Goal: Check status: Check status

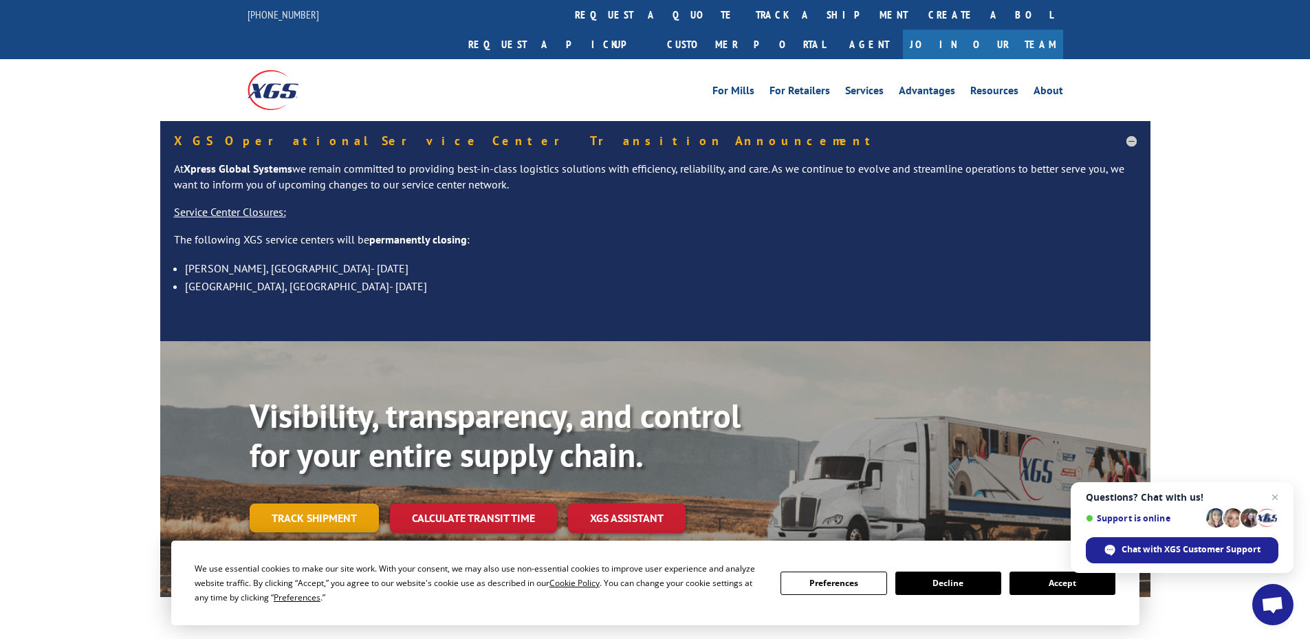
click at [302, 503] on link "Track shipment" at bounding box center [314, 517] width 129 height 29
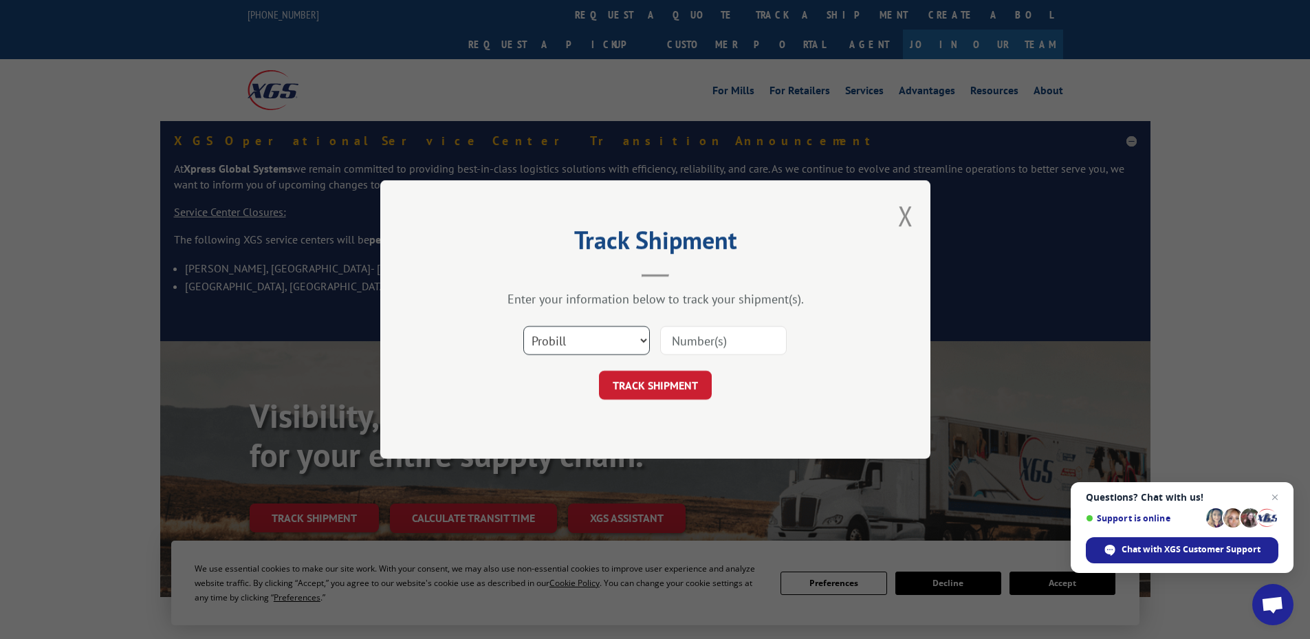
click at [588, 353] on select "Select category... Probill BOL PO" at bounding box center [586, 340] width 127 height 29
select select "po"
click at [523, 326] on select "Select category... Probill BOL PO" at bounding box center [586, 340] width 127 height 29
click at [717, 341] on input at bounding box center [723, 340] width 127 height 29
paste input "05541634"
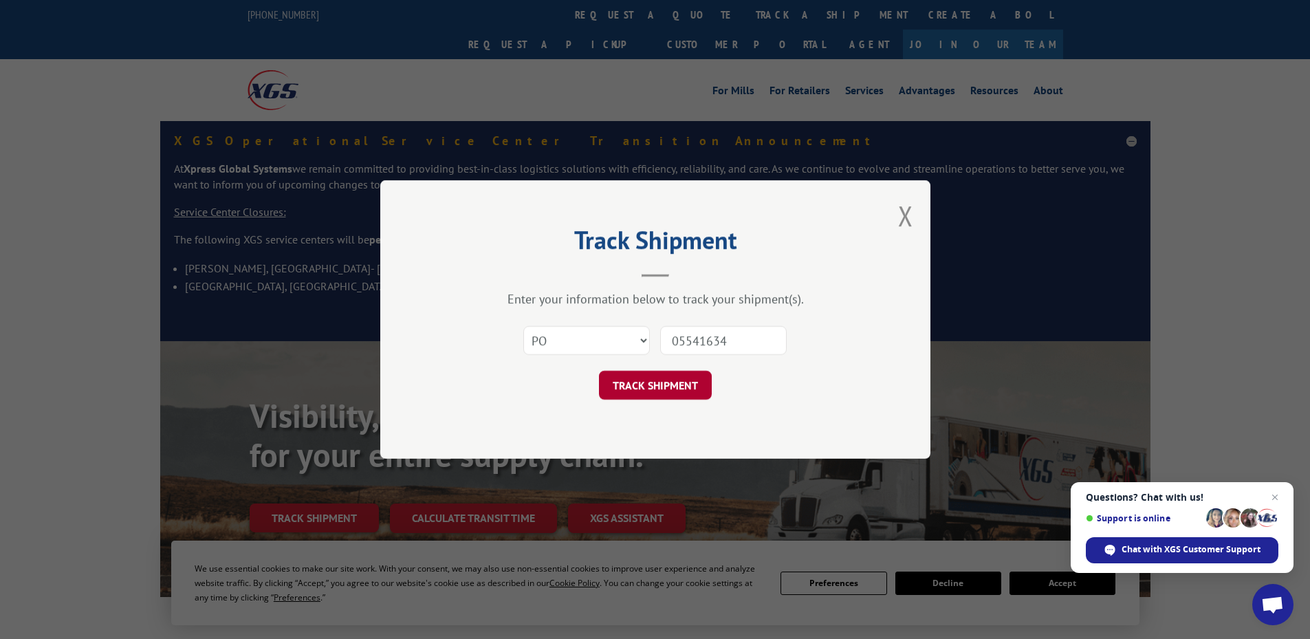
type input "05541634"
click at [644, 392] on button "TRACK SHIPMENT" at bounding box center [655, 385] width 113 height 29
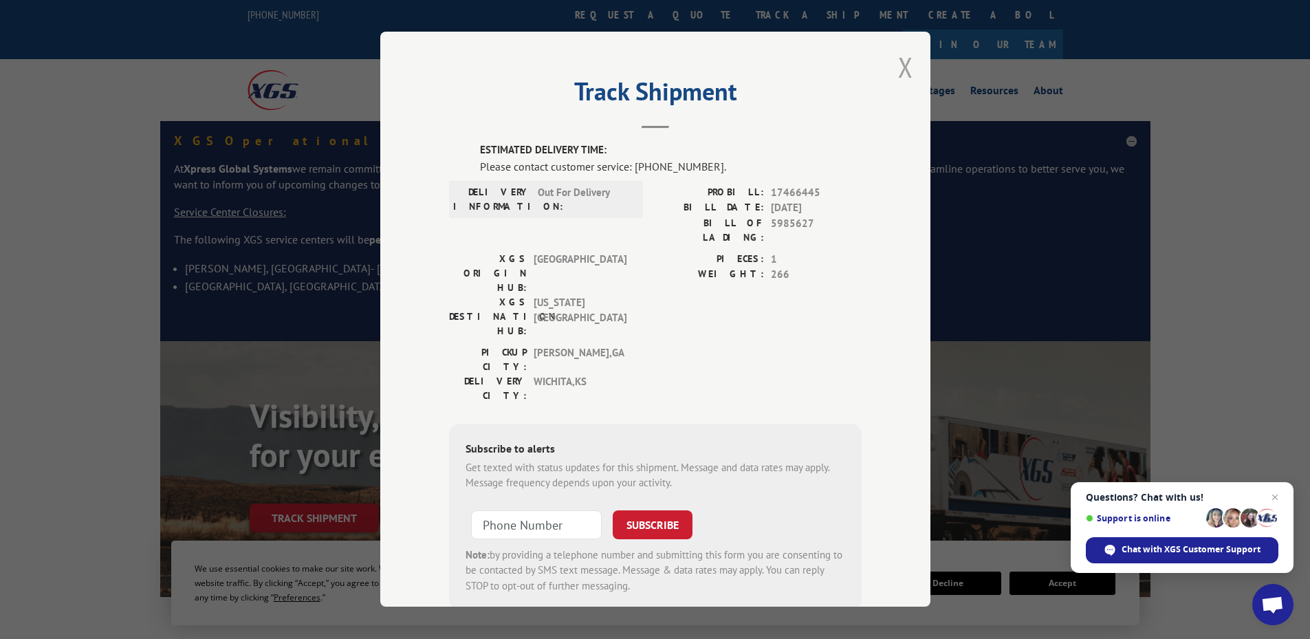
click at [901, 66] on button "Close modal" at bounding box center [905, 67] width 15 height 36
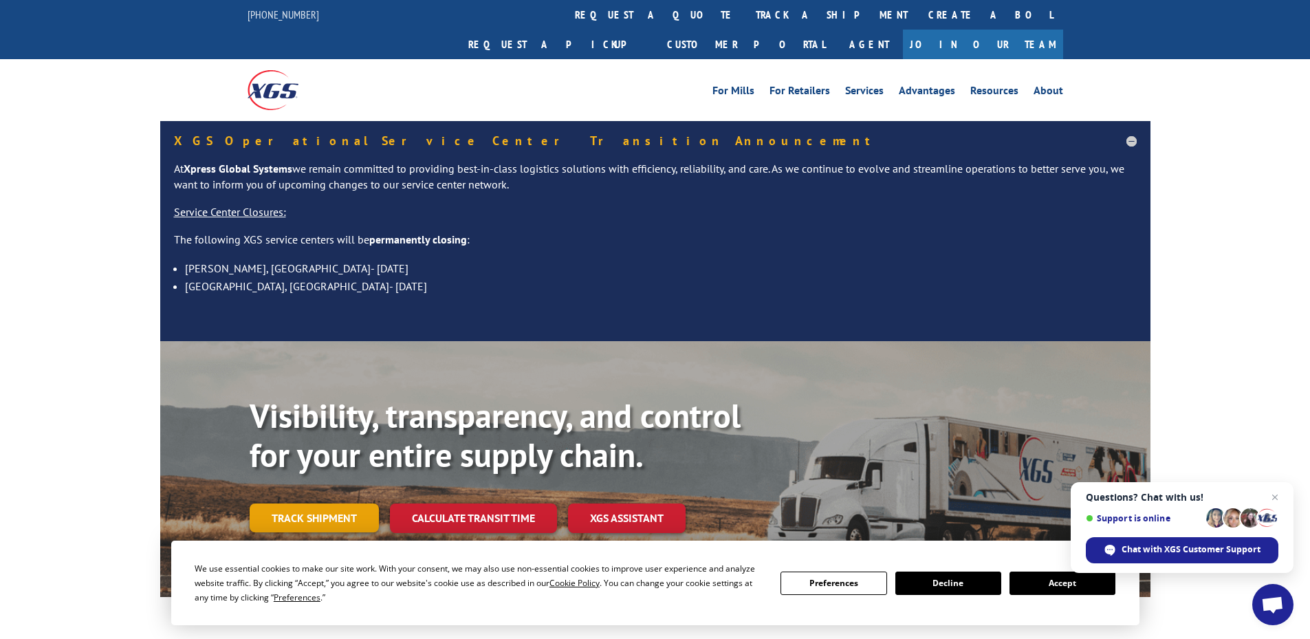
click at [333, 503] on link "Track shipment" at bounding box center [314, 517] width 129 height 29
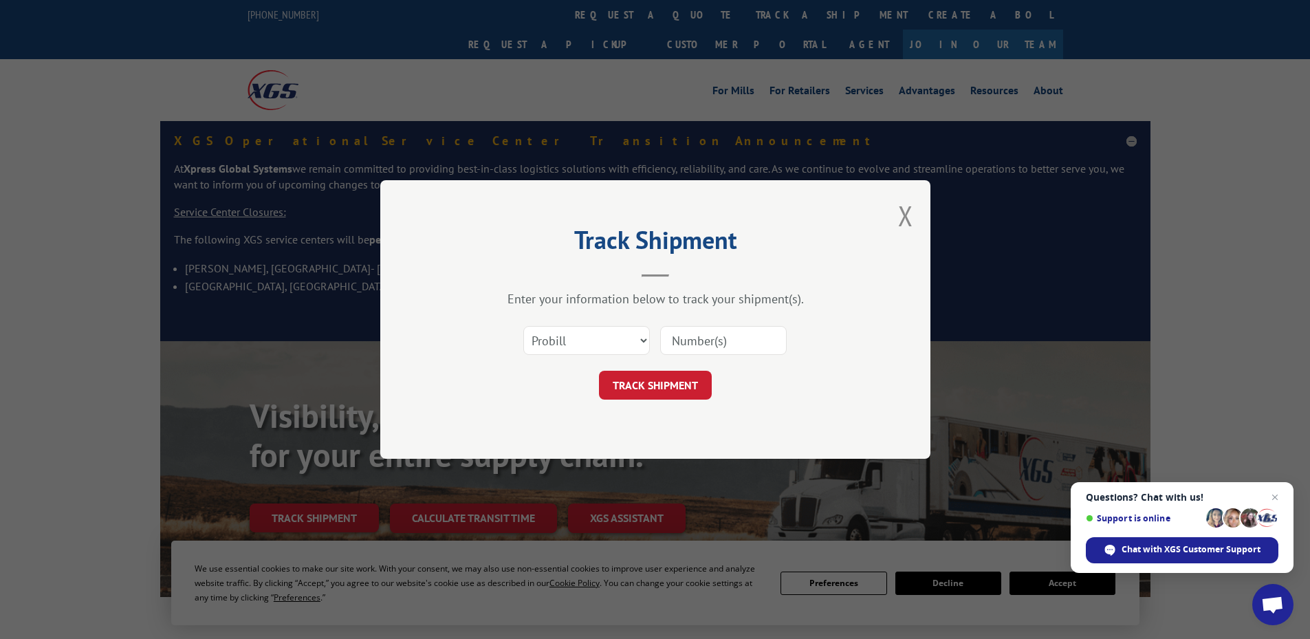
click at [696, 339] on input at bounding box center [723, 340] width 127 height 29
paste input "05541621"
type input "05541621"
click at [644, 384] on button "TRACK SHIPMENT" at bounding box center [655, 385] width 113 height 29
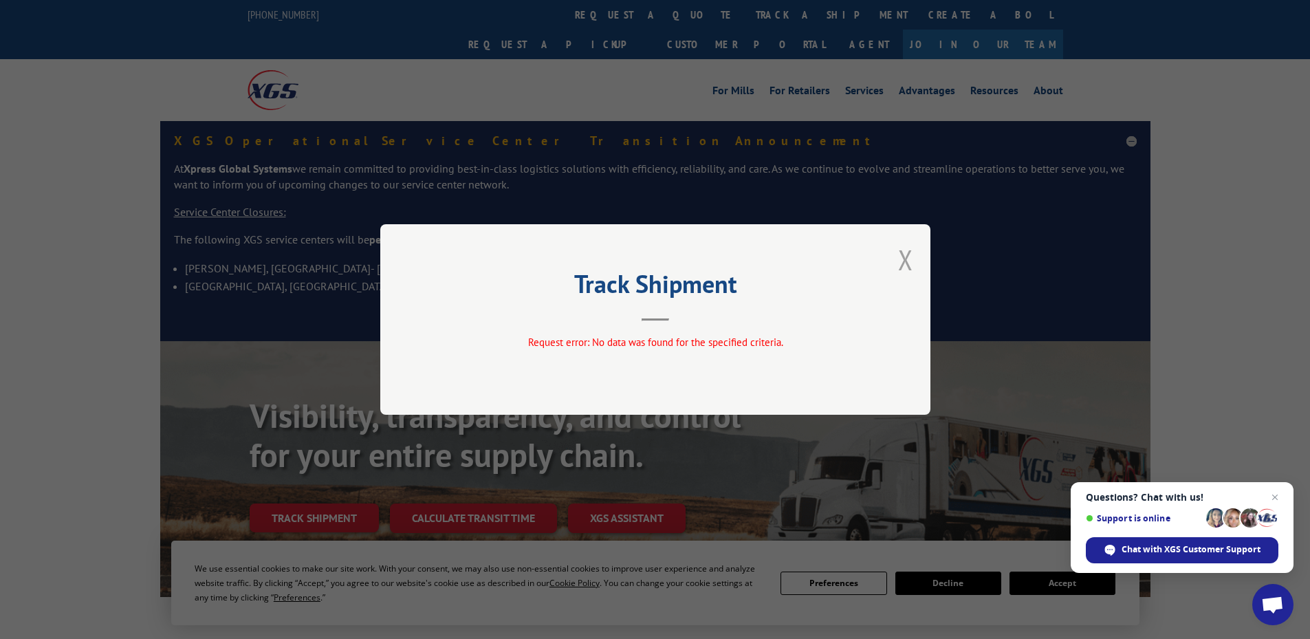
click at [906, 263] on button "Close modal" at bounding box center [905, 259] width 15 height 36
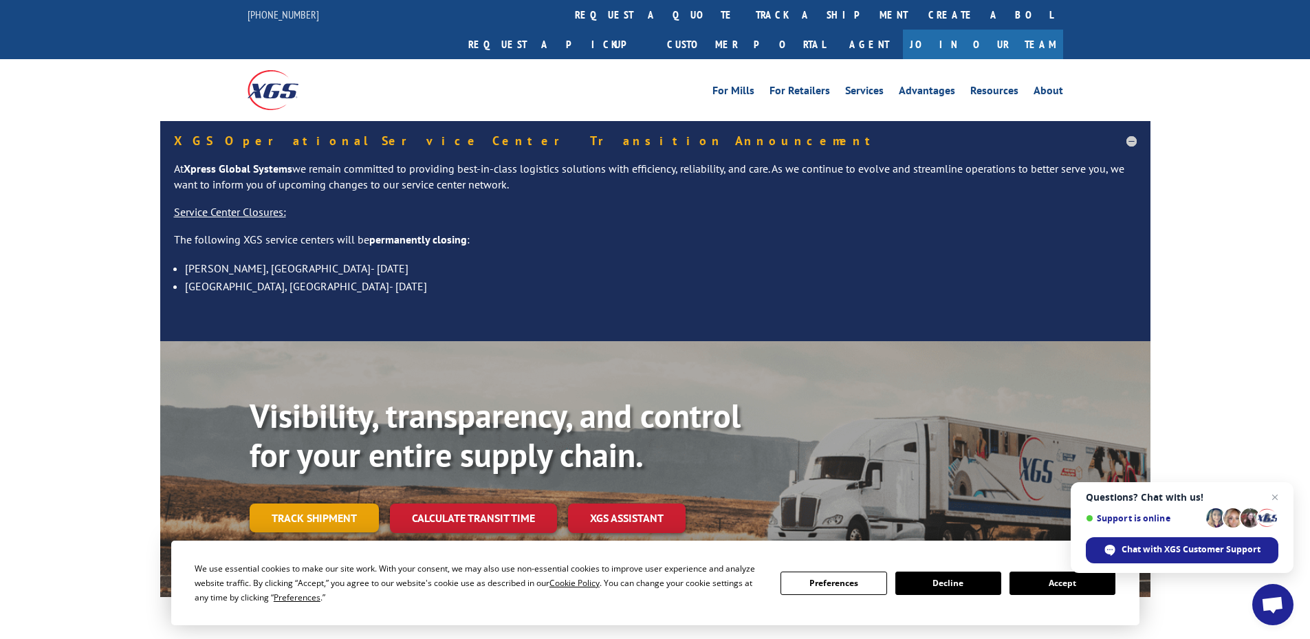
click at [285, 503] on link "Track shipment" at bounding box center [314, 517] width 129 height 29
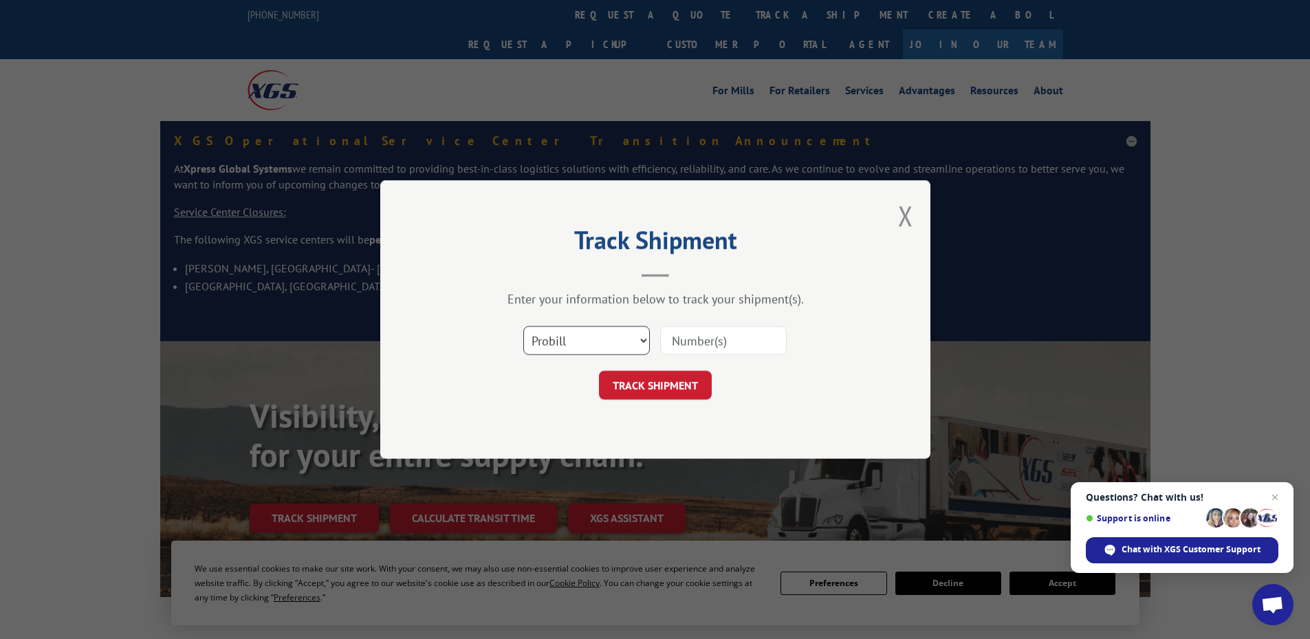
click at [528, 348] on select "Select category... Probill BOL PO" at bounding box center [586, 340] width 127 height 29
select select "po"
click at [523, 326] on select "Select category... Probill BOL PO" at bounding box center [586, 340] width 127 height 29
click at [670, 338] on input at bounding box center [723, 340] width 127 height 29
paste input "05541621"
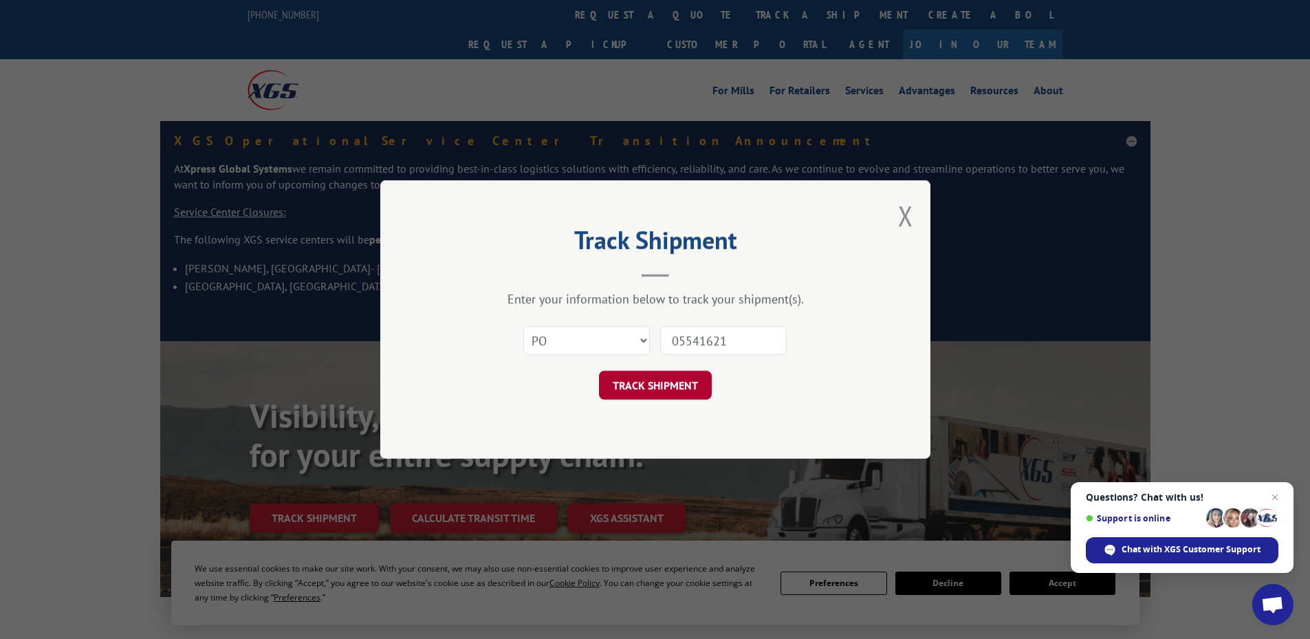
type input "05541621"
click at [650, 386] on button "TRACK SHIPMENT" at bounding box center [655, 385] width 113 height 29
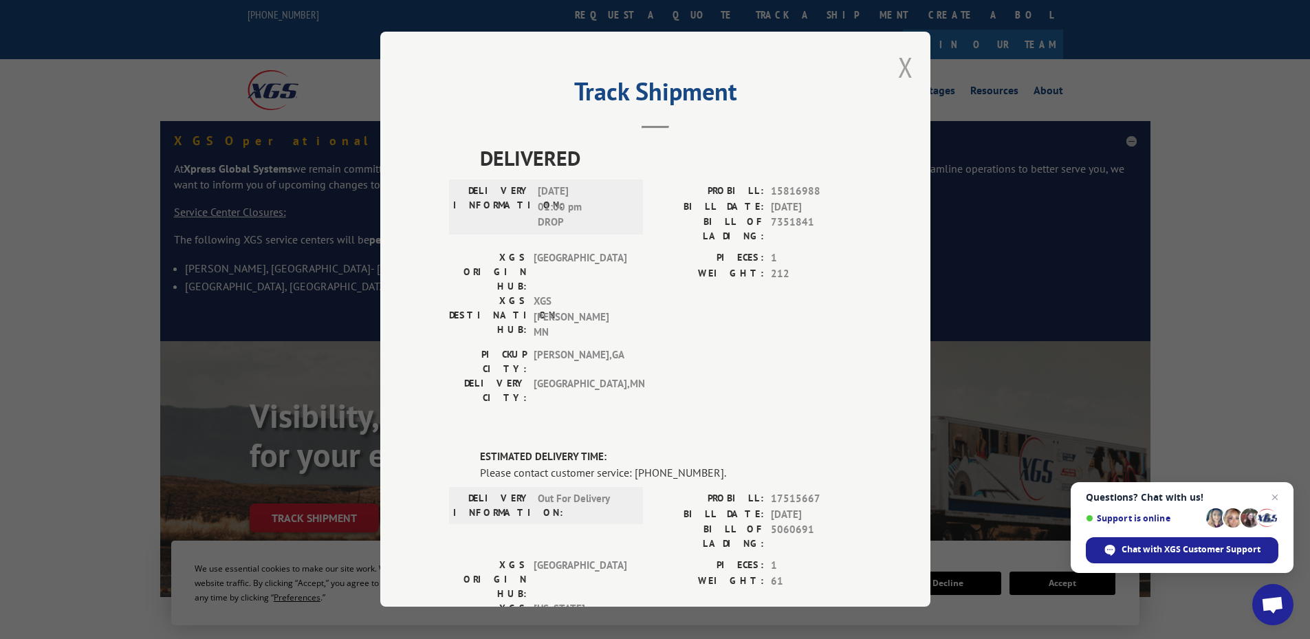
click at [899, 72] on button "Close modal" at bounding box center [905, 67] width 15 height 36
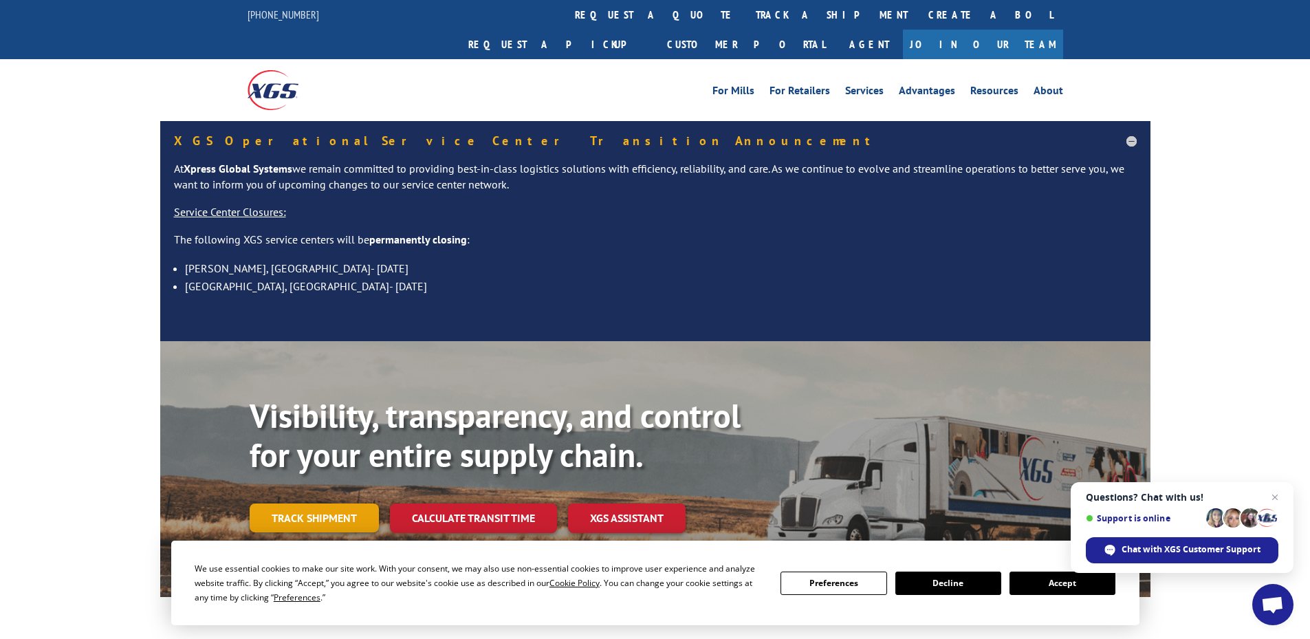
click at [289, 503] on link "Track shipment" at bounding box center [314, 517] width 129 height 29
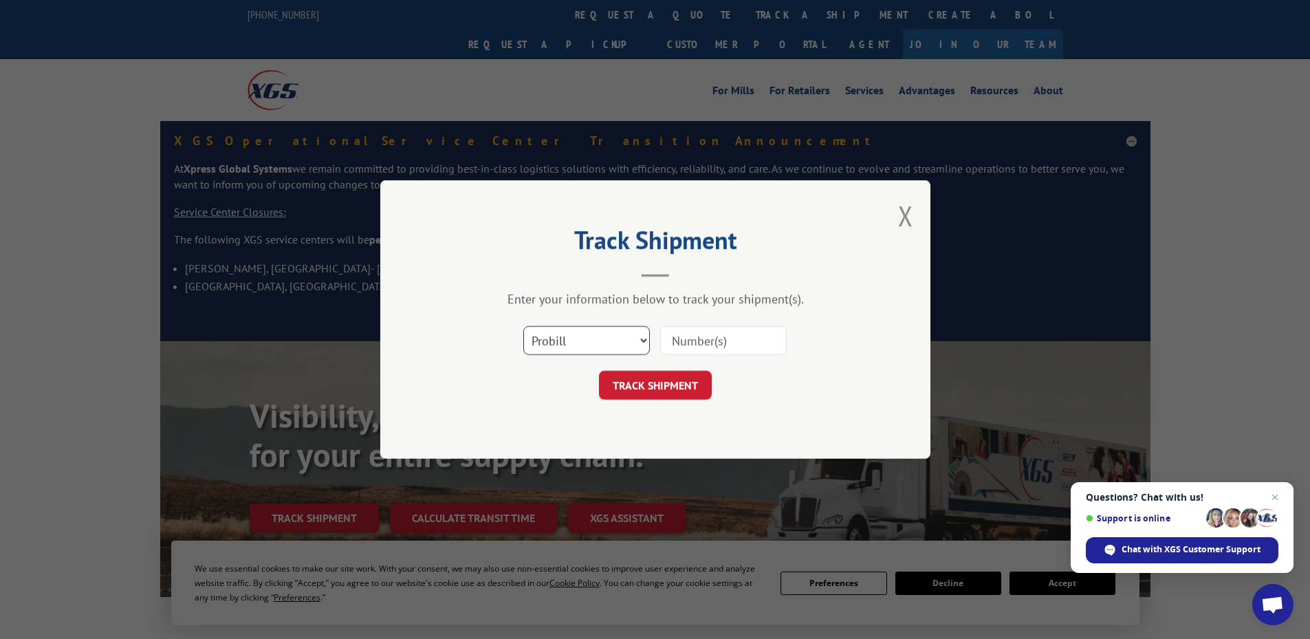
click at [556, 345] on select "Select category... Probill BOL PO" at bounding box center [586, 340] width 127 height 29
select select "po"
click at [523, 326] on select "Select category... Probill BOL PO" at bounding box center [586, 340] width 127 height 29
click at [680, 342] on input at bounding box center [723, 340] width 127 height 29
paste input "05541724"
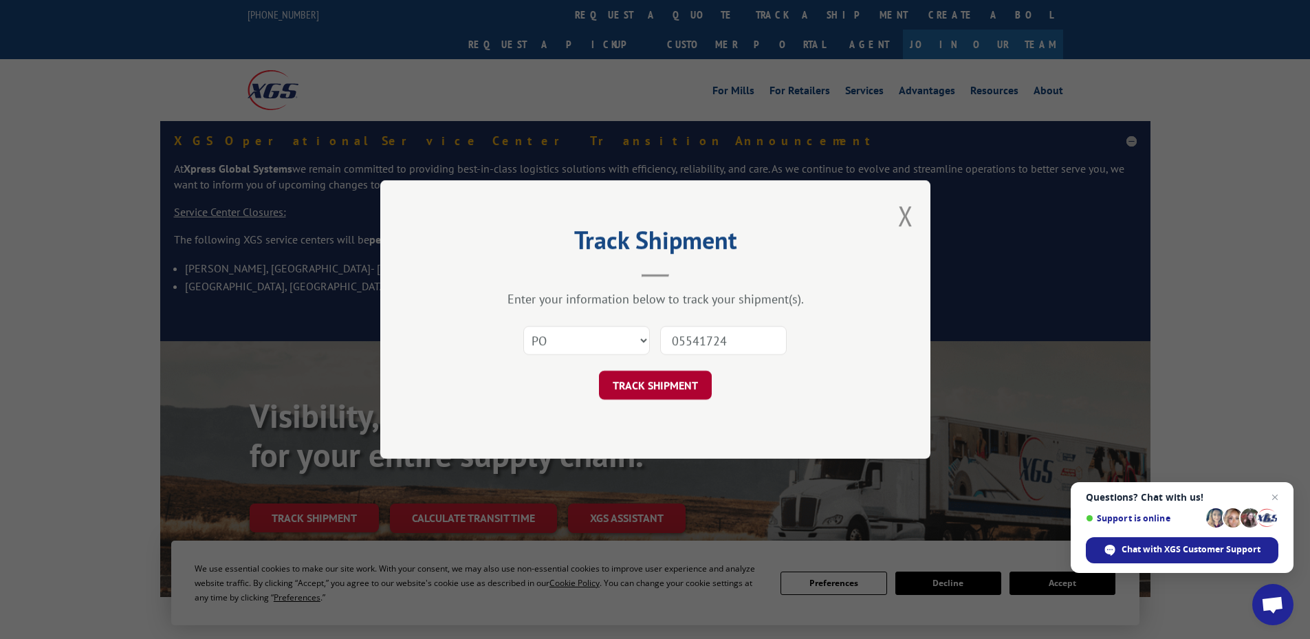
type input "05541724"
click at [642, 382] on button "TRACK SHIPMENT" at bounding box center [655, 385] width 113 height 29
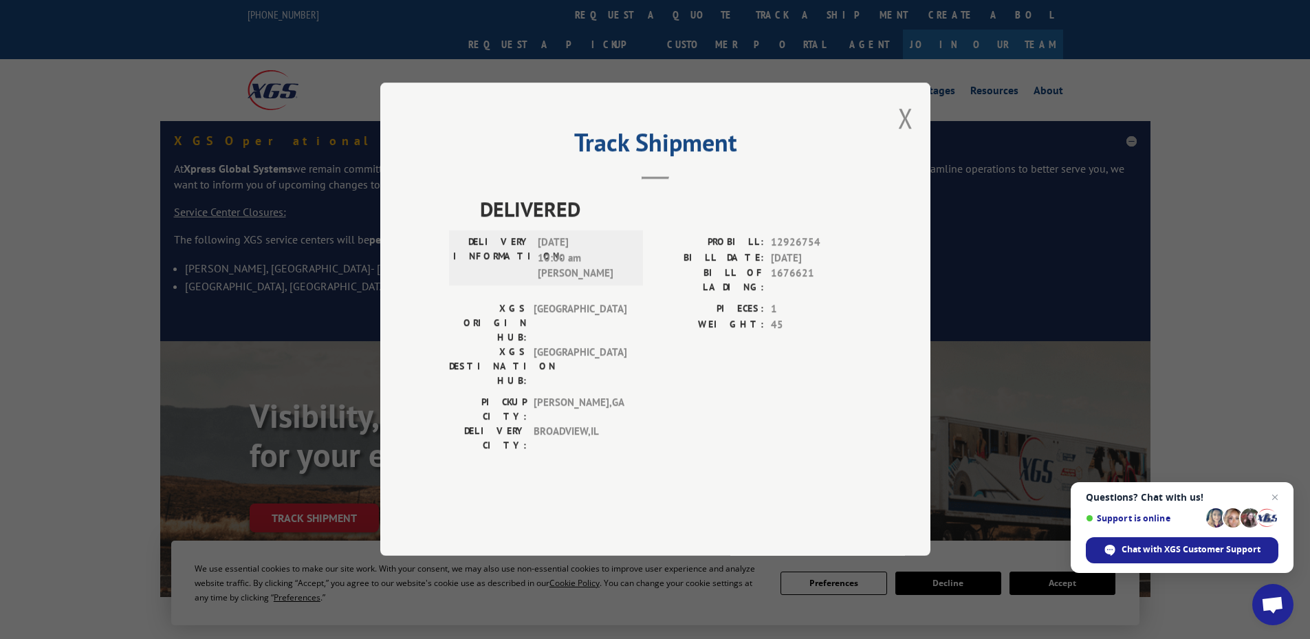
click at [908, 136] on button "Close modal" at bounding box center [905, 118] width 15 height 36
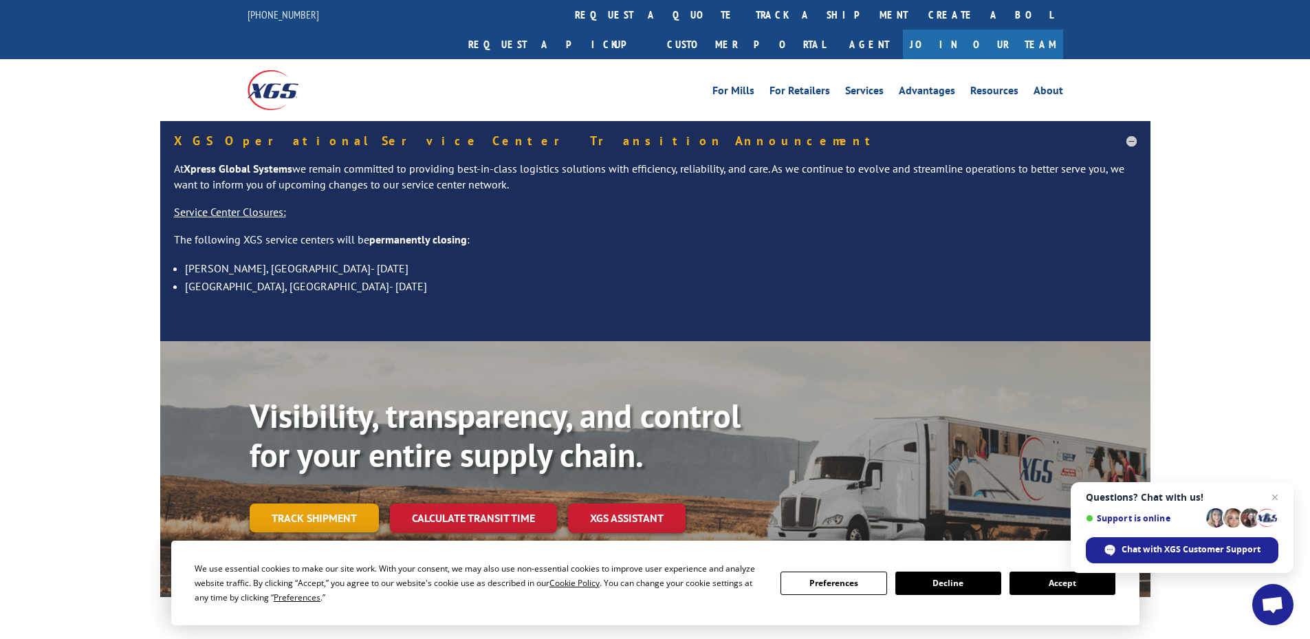
click at [335, 503] on link "Track shipment" at bounding box center [314, 517] width 129 height 29
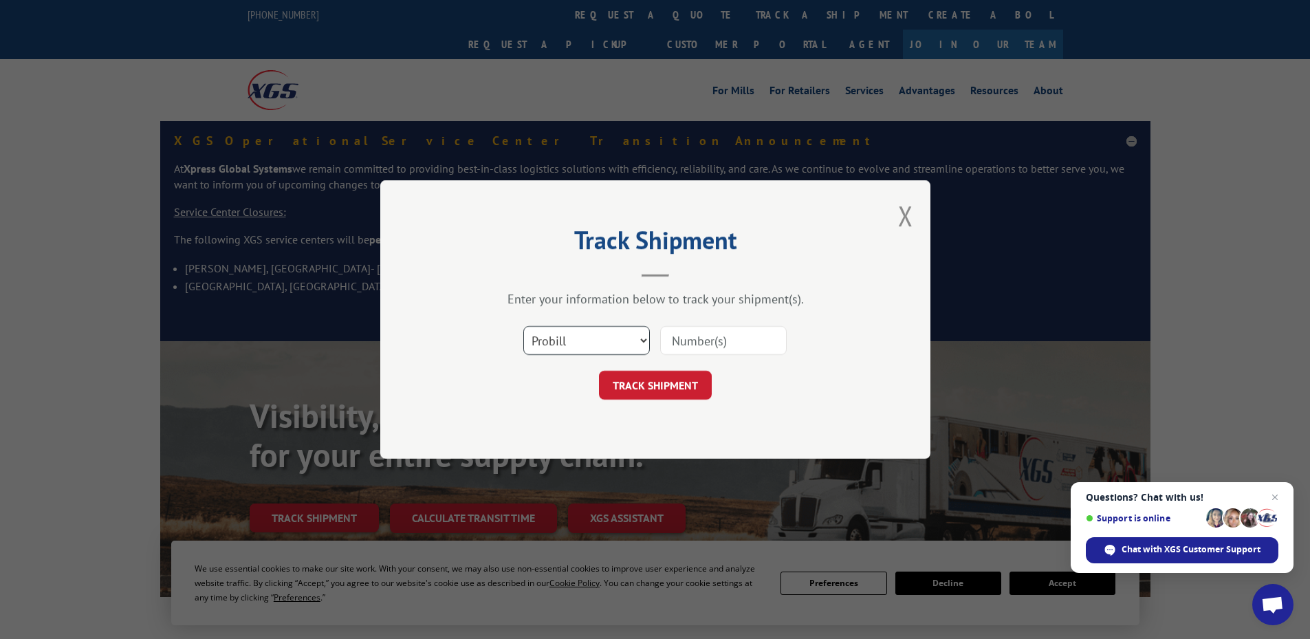
click at [580, 331] on select "Select category... Probill BOL PO" at bounding box center [586, 340] width 127 height 29
select select "po"
click at [523, 326] on select "Select category... Probill BOL PO" at bounding box center [586, 340] width 127 height 29
click at [679, 342] on input at bounding box center [723, 340] width 127 height 29
paste input "05541707"
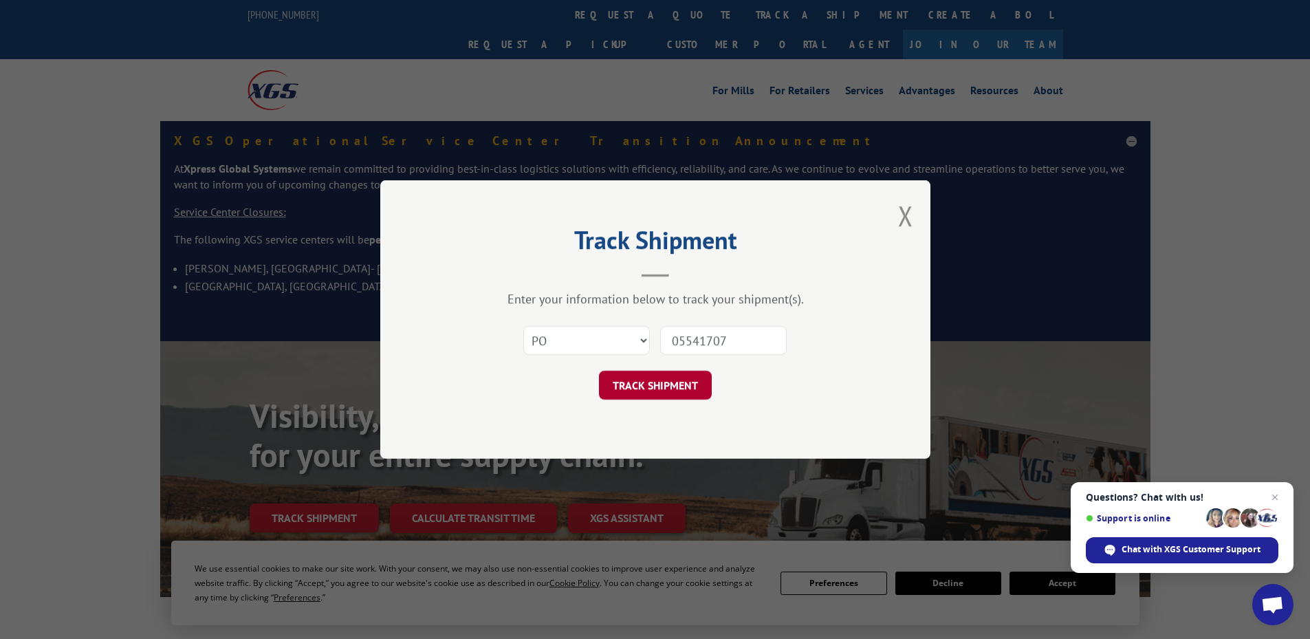
type input "05541707"
click at [655, 388] on button "TRACK SHIPMENT" at bounding box center [655, 385] width 113 height 29
